Goal: Transaction & Acquisition: Obtain resource

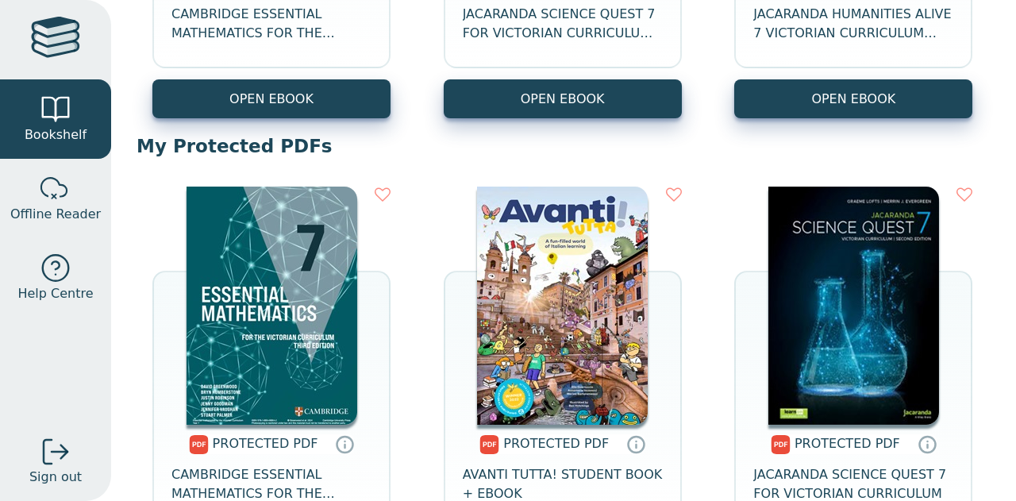
scroll to position [585, 0]
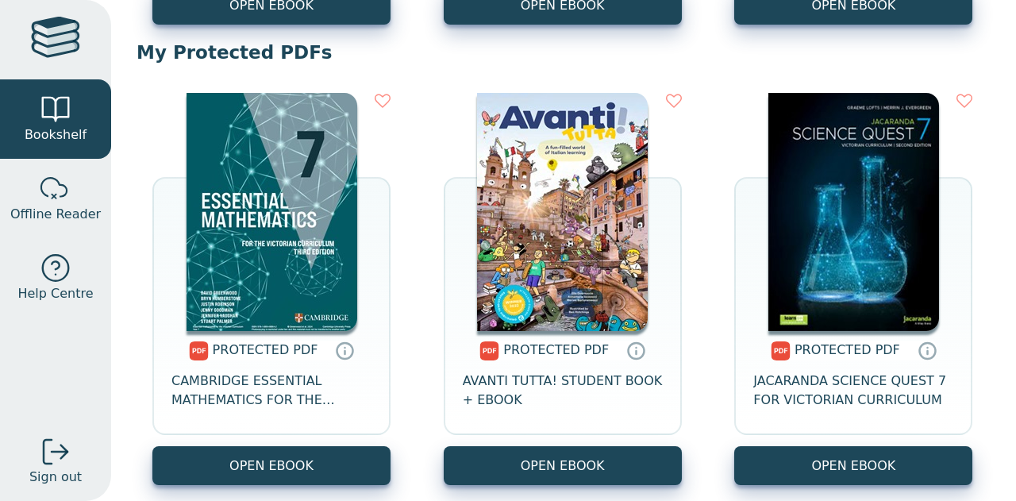
click at [267, 183] on img at bounding box center [271, 212] width 171 height 238
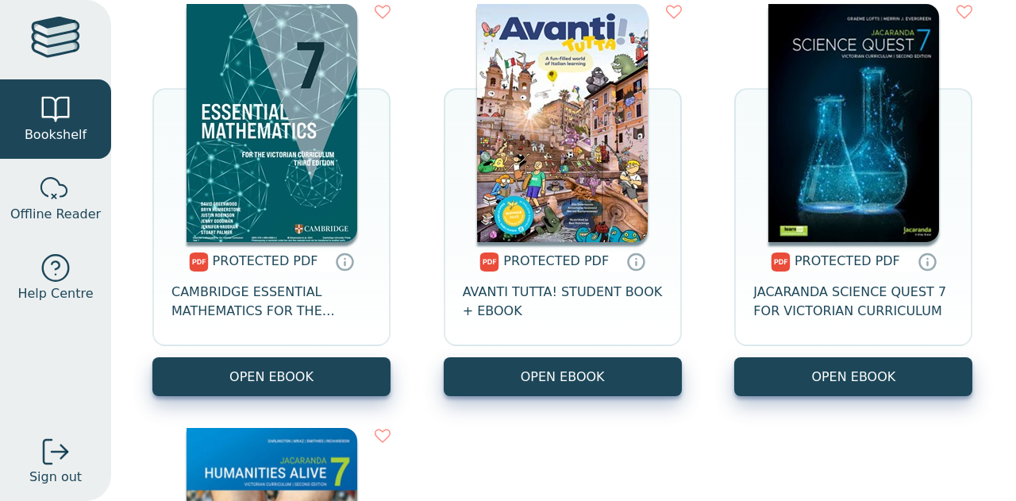
scroll to position [751, 0]
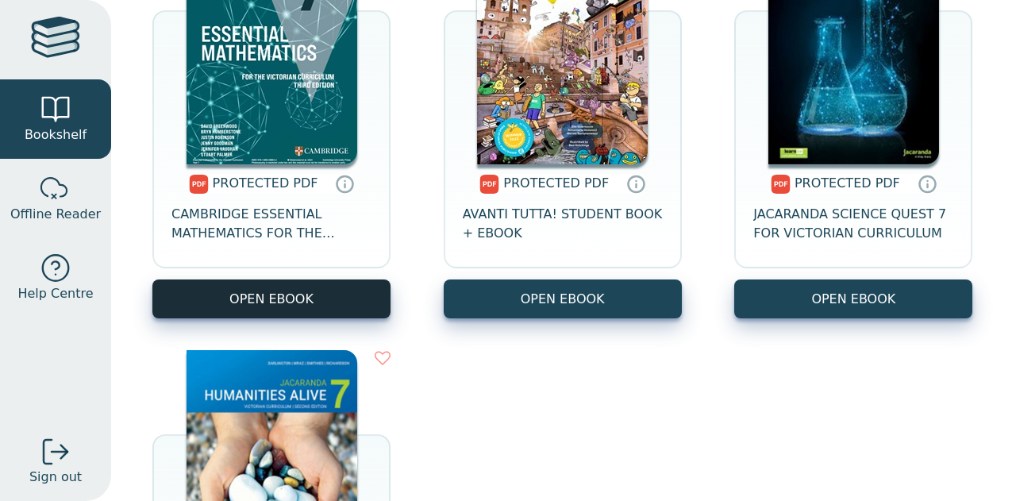
click at [316, 304] on link "OPEN EBOOK" at bounding box center [271, 298] width 238 height 39
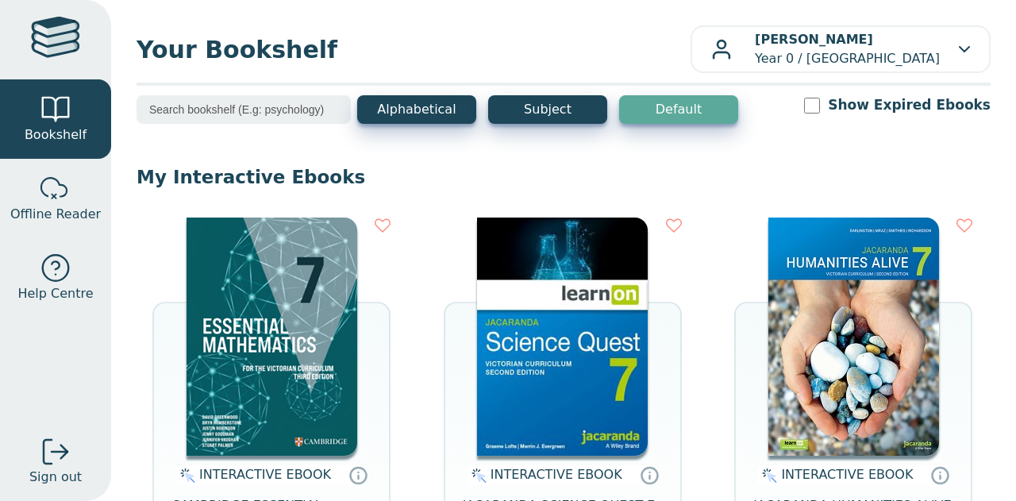
scroll to position [438, 0]
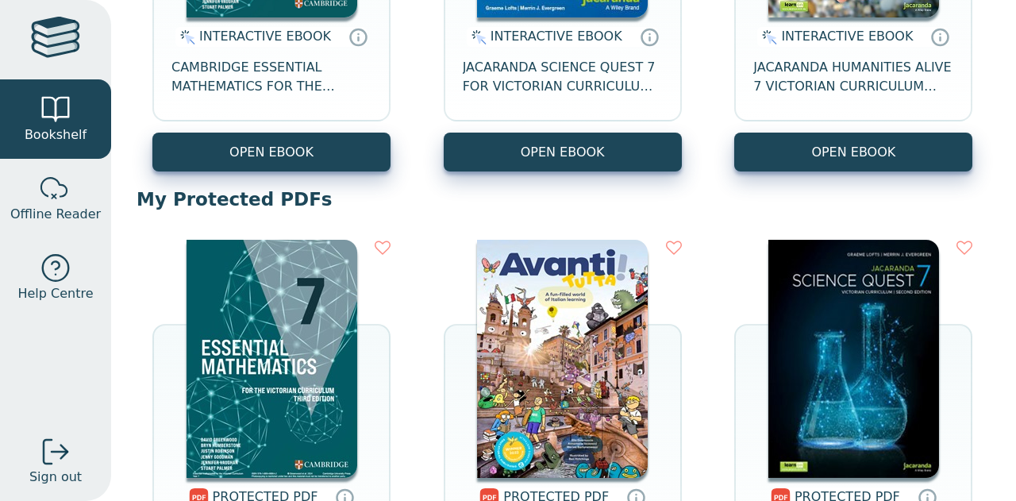
click at [350, 294] on img at bounding box center [271, 359] width 171 height 238
